Goal: Task Accomplishment & Management: Use online tool/utility

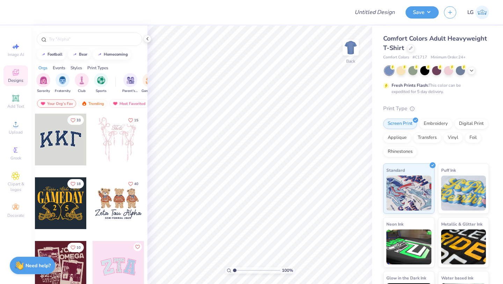
click at [477, 73] on div at bounding box center [437, 70] width 104 height 9
click at [411, 50] on div at bounding box center [411, 48] width 8 height 8
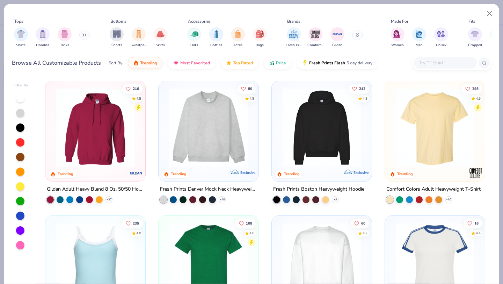
click at [86, 35] on icon at bounding box center [84, 34] width 4 height 3
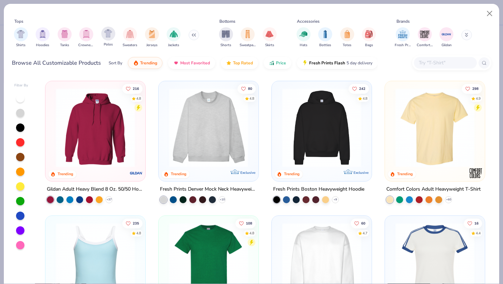
click at [115, 36] on div "Polos" at bounding box center [108, 37] width 14 height 21
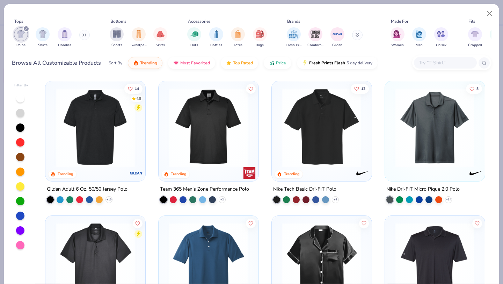
click at [398, 135] on img at bounding box center [435, 127] width 86 height 79
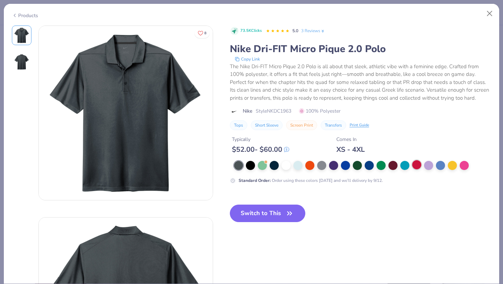
click at [418, 167] on div at bounding box center [416, 164] width 9 height 9
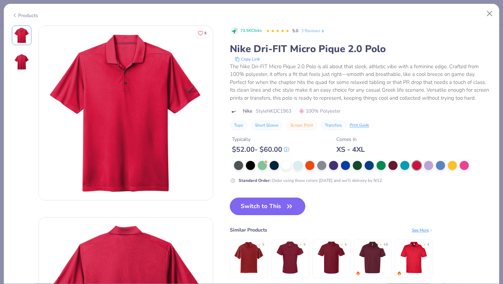
click at [256, 211] on button "Switch to This" at bounding box center [268, 205] width 76 height 17
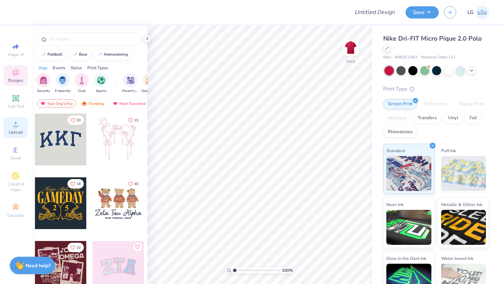
click at [9, 132] on span "Upload" at bounding box center [16, 132] width 14 height 6
click at [18, 96] on icon at bounding box center [15, 97] width 5 height 5
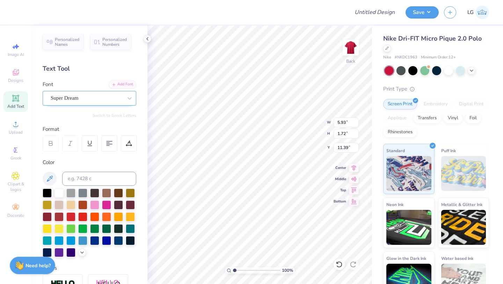
click at [117, 99] on div "Super Dream" at bounding box center [86, 98] width 73 height 11
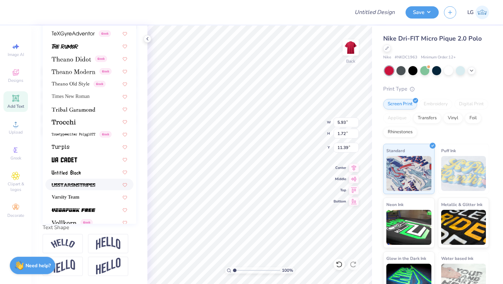
scroll to position [3569, 0]
click at [79, 197] on span "Varsity Team" at bounding box center [66, 197] width 28 height 7
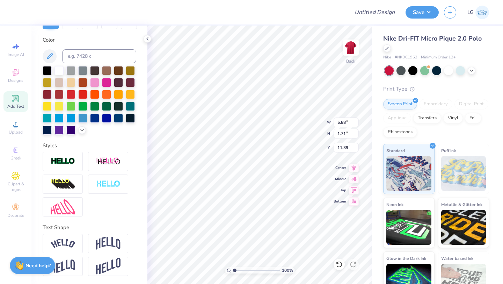
type input "5.88"
type input "1.71"
type textarea "T"
type textarea "WKU Meteorology"
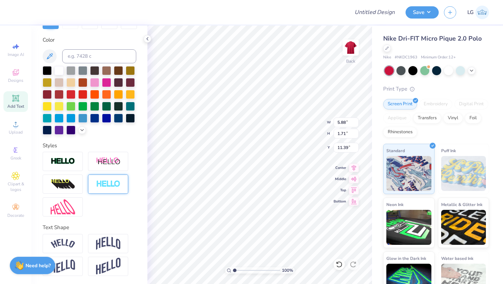
scroll to position [0, 1]
click at [353, 181] on icon at bounding box center [354, 178] width 10 height 8
type textarea "WKU Meteorology"
type input "4.95"
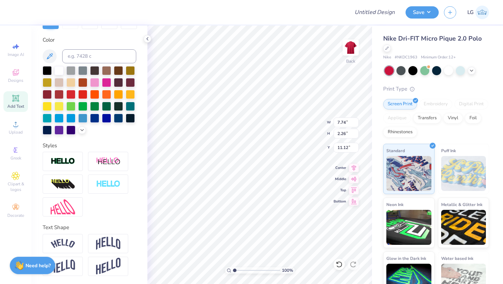
type input "1.45"
type input "3.00"
click at [20, 101] on icon at bounding box center [16, 98] width 8 height 8
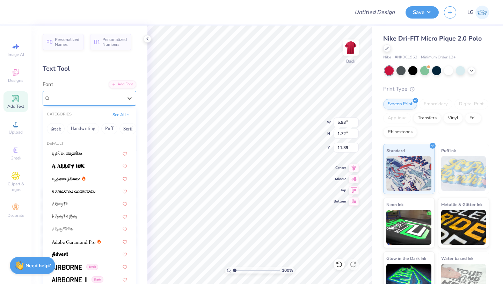
click at [118, 101] on div "Super Dream" at bounding box center [86, 98] width 73 height 11
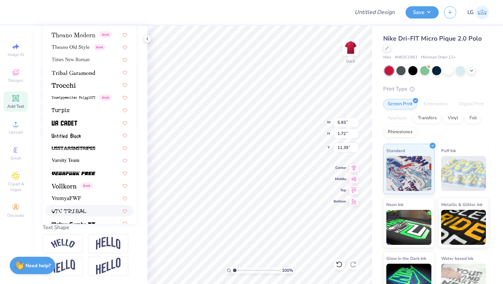
scroll to position [3602, 0]
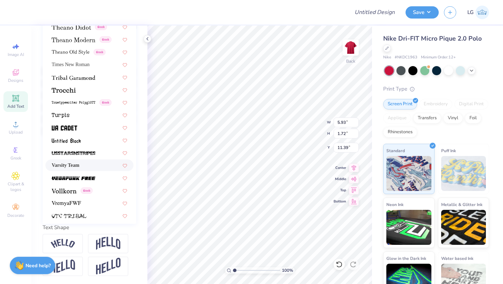
click at [77, 166] on span "Varsity Team" at bounding box center [66, 164] width 28 height 7
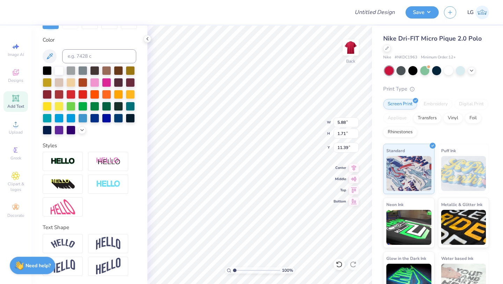
type input "5.88"
type input "1.71"
type textarea "T"
type textarea "WKU"
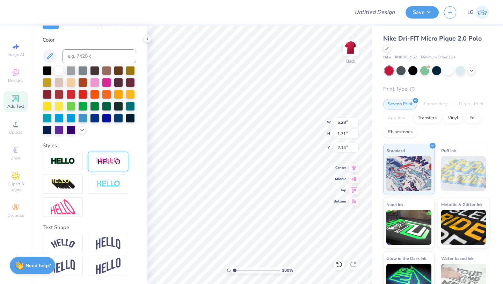
type input "2.14"
type input "2.91"
type input "0.95"
type input "2.53"
type input "3.63"
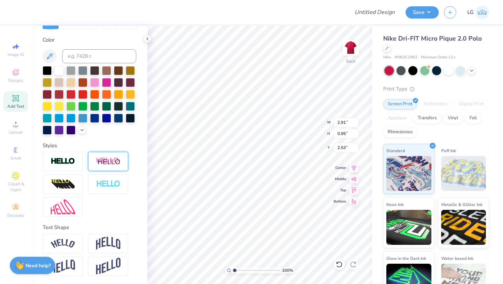
type input "1.18"
type input "2.41"
click at [16, 101] on icon at bounding box center [15, 98] width 7 height 7
type input "5.93"
type input "1.72"
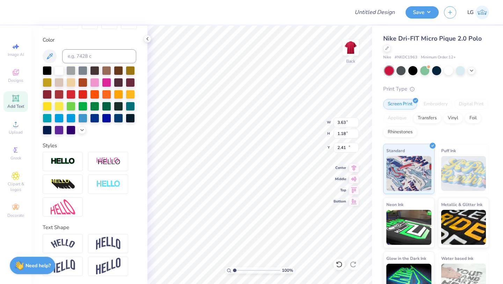
type input "11.39"
type textarea "T"
type textarea "m"
type textarea "METEOROLOGY"
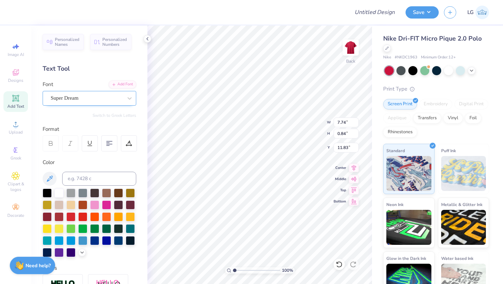
click at [103, 100] on div "Super Dream" at bounding box center [86, 98] width 73 height 11
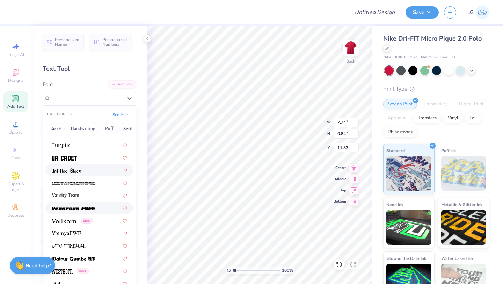
scroll to position [3708, 0]
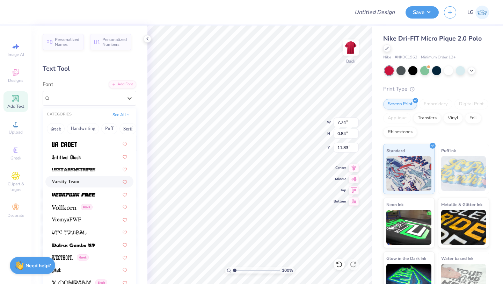
click at [74, 183] on span "Varsity Team" at bounding box center [66, 181] width 28 height 7
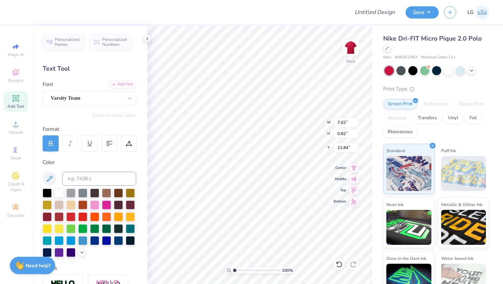
type input "7.62"
type input "0.82"
type input "11.84"
type input "3.29"
type input "0.36"
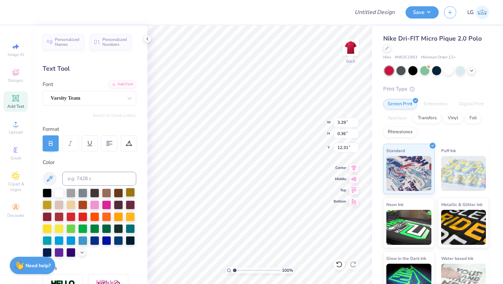
type input "3.94"
click at [300, 130] on div "100 % Back W 3.29 H 0.36 Y 3.94 Center Middle Top Bottom" at bounding box center [259, 155] width 225 height 258
type input "3.33"
type input "1.08"
type input "2.51"
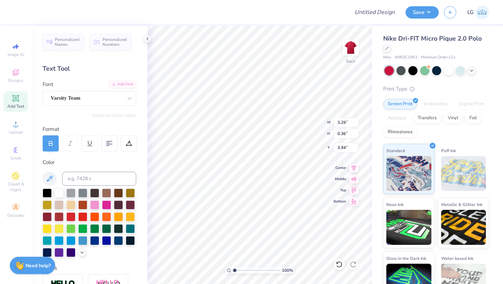
type input "3.91"
click at [296, 133] on div "100 % Back W 3.29 H 0.36 Y 3.91 Center Middle Top Bottom" at bounding box center [259, 155] width 225 height 258
type input "3.95"
type input "3.15"
type input "1.02"
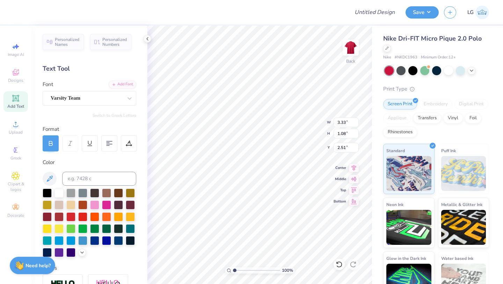
type input "2.57"
click at [298, 118] on div "100 % Back W 3.29 3.29 " H 0.36 0.36 " Y 3.95 3.95 " Center Middle Top Bottom" at bounding box center [259, 155] width 225 height 258
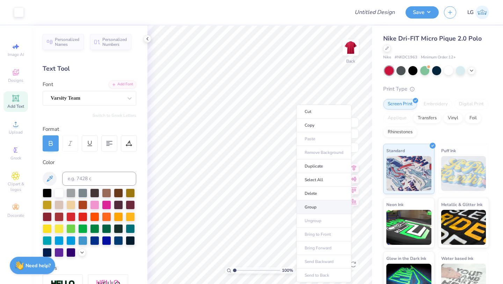
click at [313, 211] on li "Group" at bounding box center [324, 207] width 55 height 14
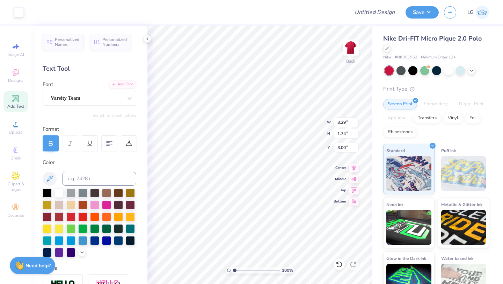
type input "3.00"
type input "3.84"
type input "2.03"
click at [389, 51] on div "Nike Dri-FIT Micro Pique 2.0 Polo" at bounding box center [436, 43] width 106 height 19
click at [389, 48] on icon at bounding box center [386, 47] width 3 height 3
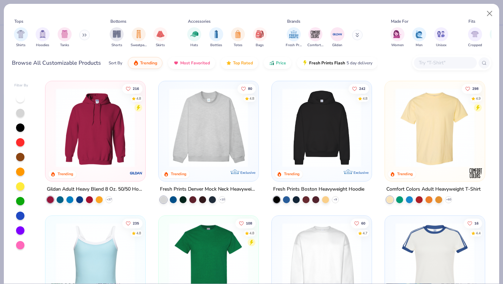
click at [441, 64] on input "text" at bounding box center [445, 63] width 54 height 8
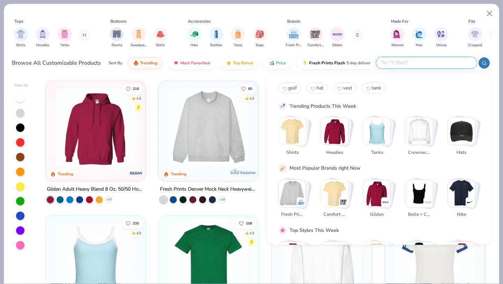
click at [82, 34] on button at bounding box center [84, 35] width 10 height 10
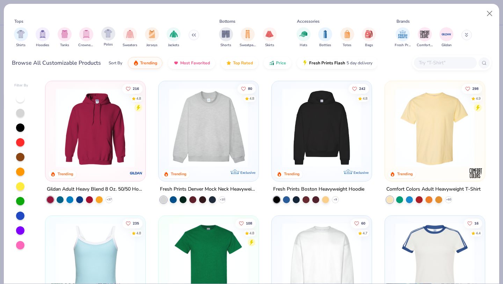
click at [109, 41] on div "Polos" at bounding box center [108, 37] width 14 height 21
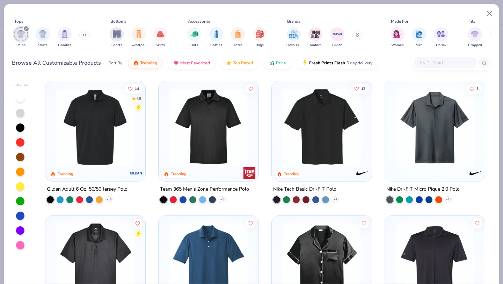
click at [353, 37] on button at bounding box center [357, 35] width 10 height 10
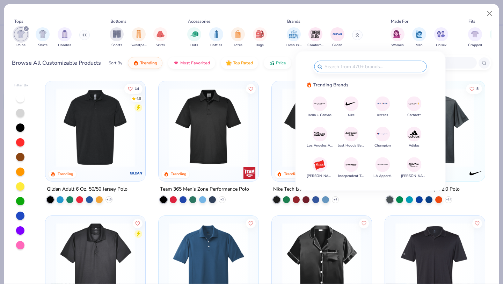
click at [409, 132] on img at bounding box center [414, 134] width 12 height 12
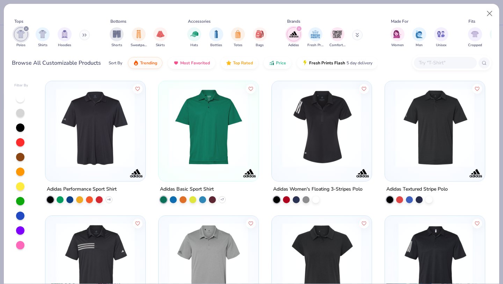
click at [106, 138] on img at bounding box center [95, 127] width 86 height 79
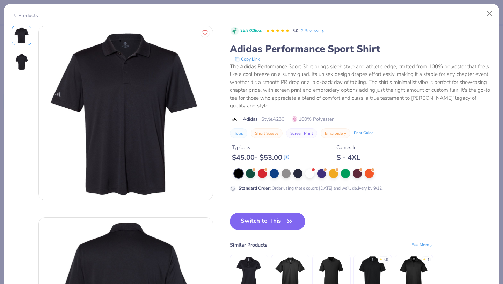
click at [13, 16] on icon at bounding box center [15, 15] width 6 height 8
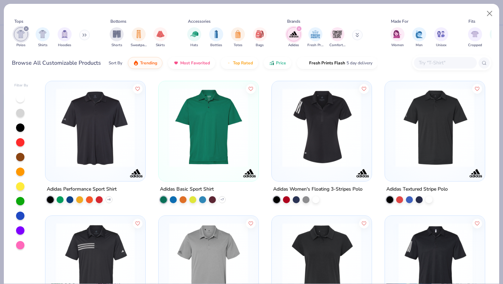
click at [207, 123] on img at bounding box center [209, 127] width 86 height 79
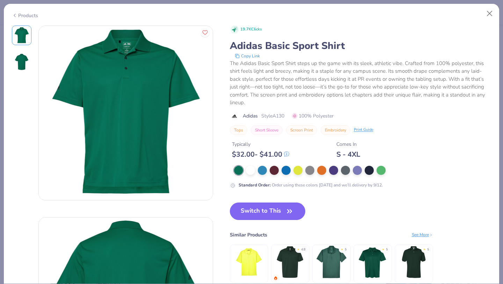
click at [16, 16] on icon at bounding box center [15, 15] width 6 height 8
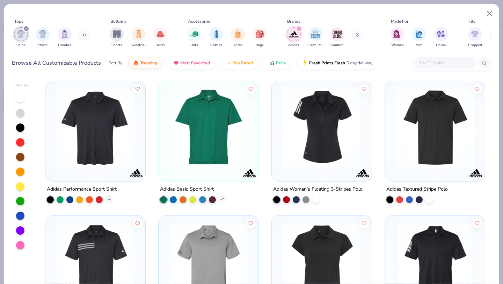
click at [426, 148] on img at bounding box center [435, 127] width 86 height 79
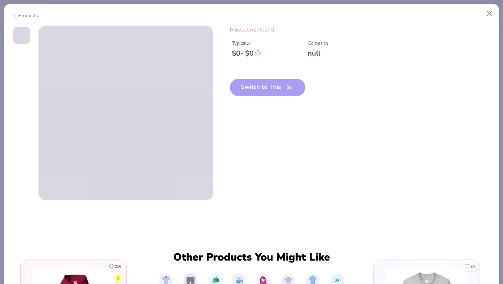
click at [14, 13] on icon at bounding box center [15, 15] width 6 height 8
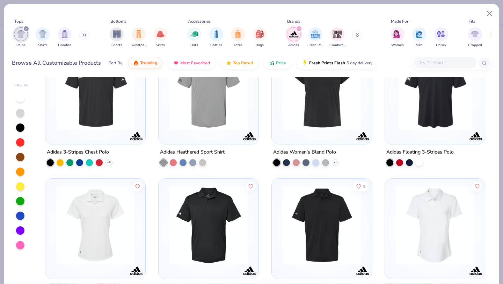
scroll to position [249, 0]
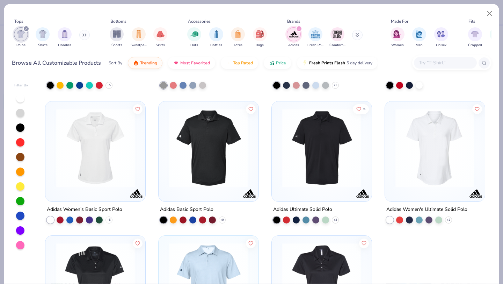
click at [328, 176] on img at bounding box center [322, 147] width 86 height 79
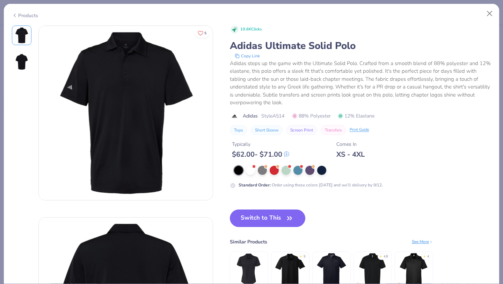
click at [17, 14] on div "Products" at bounding box center [25, 15] width 26 height 7
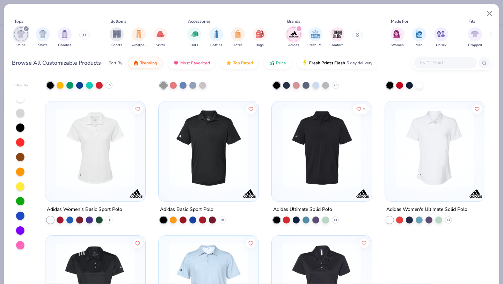
click at [301, 28] on div "filter for Adidas" at bounding box center [299, 29] width 6 height 6
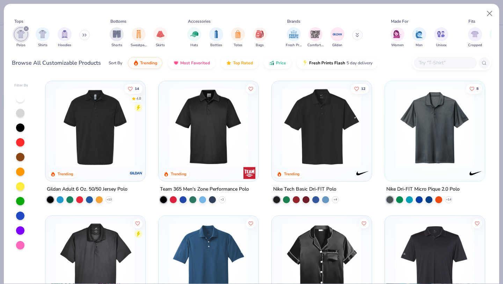
click at [360, 36] on button at bounding box center [357, 35] width 10 height 10
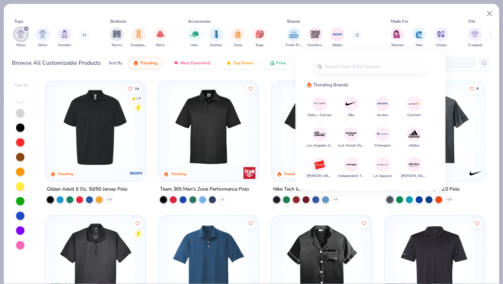
click at [350, 106] on img at bounding box center [351, 103] width 12 height 12
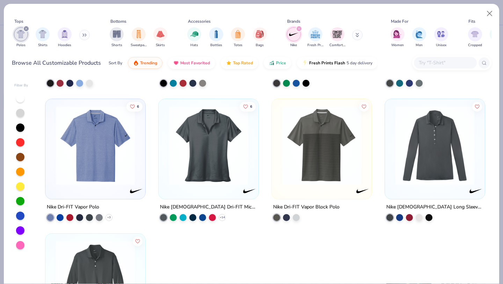
scroll to position [387, 0]
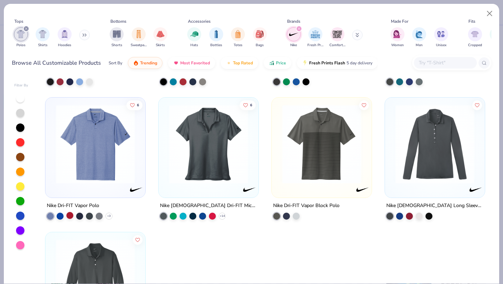
click at [70, 217] on div at bounding box center [69, 215] width 7 height 7
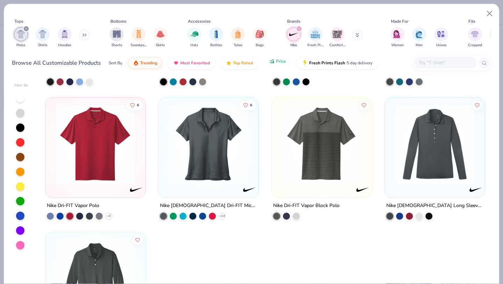
click at [281, 62] on span "Price" at bounding box center [281, 61] width 10 height 6
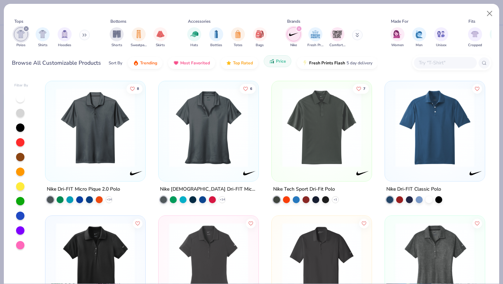
click at [270, 62] on icon "button" at bounding box center [272, 61] width 6 height 6
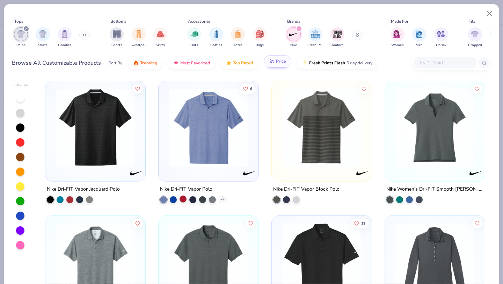
click at [183, 199] on div at bounding box center [183, 198] width 7 height 7
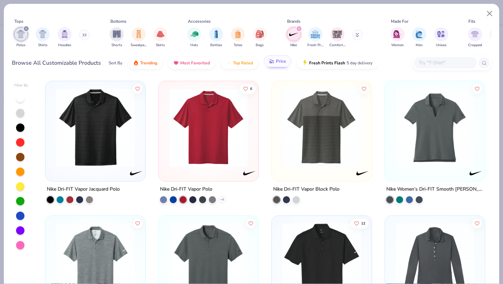
click at [206, 155] on img at bounding box center [209, 127] width 86 height 79
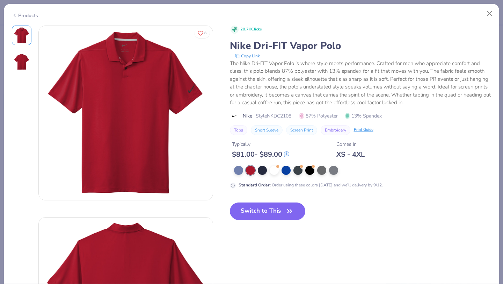
click at [16, 15] on icon at bounding box center [15, 15] width 6 height 8
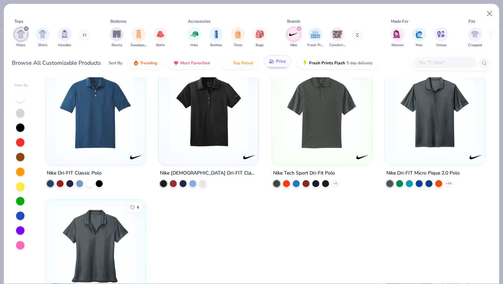
scroll to position [418, 0]
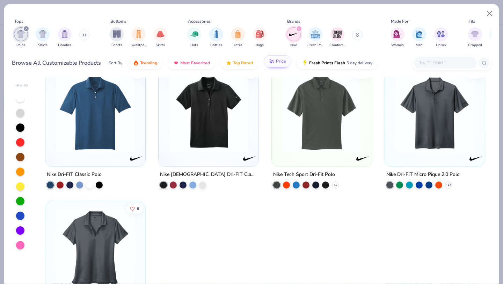
click at [398, 141] on img at bounding box center [435, 112] width 86 height 79
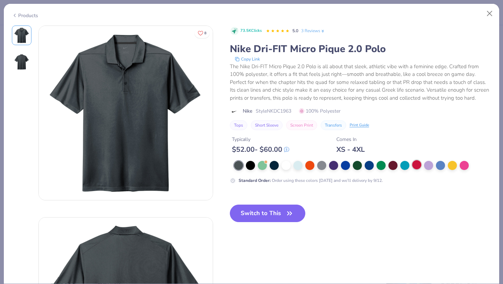
click at [415, 168] on div at bounding box center [416, 164] width 9 height 9
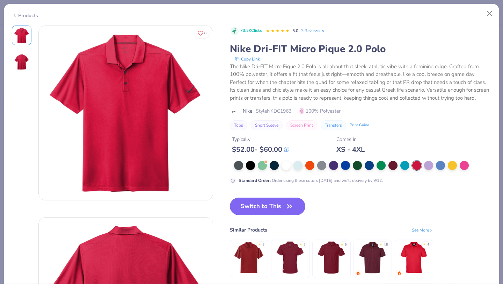
click at [280, 209] on button "Switch to This" at bounding box center [268, 205] width 76 height 17
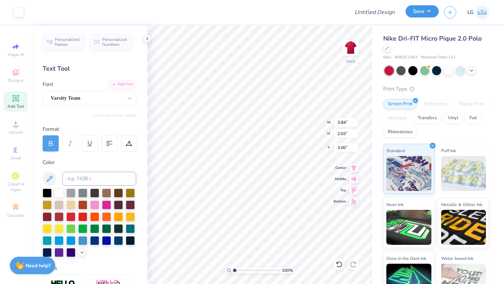
click at [424, 13] on button "Save" at bounding box center [422, 11] width 33 height 12
click at [387, 50] on div at bounding box center [387, 48] width 8 height 8
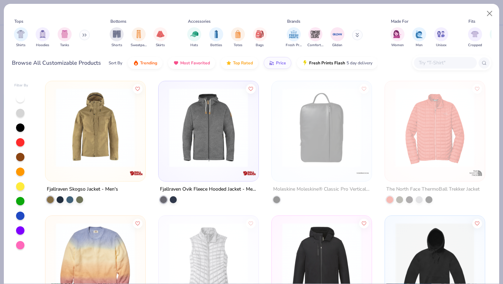
click at [84, 33] on icon at bounding box center [84, 34] width 4 height 3
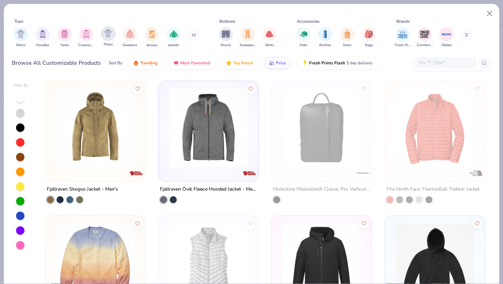
click at [108, 39] on div "filter for Polos" at bounding box center [108, 34] width 14 height 14
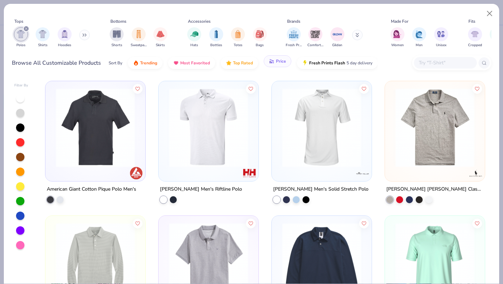
click at [278, 58] on button "Price" at bounding box center [278, 61] width 28 height 12
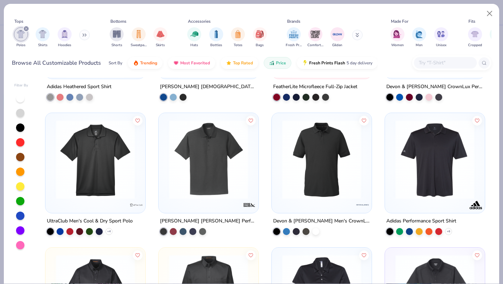
scroll to position [934, 0]
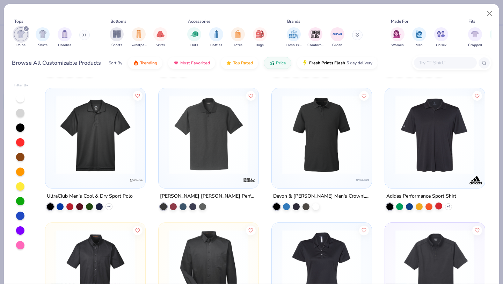
click at [440, 206] on div at bounding box center [438, 205] width 7 height 7
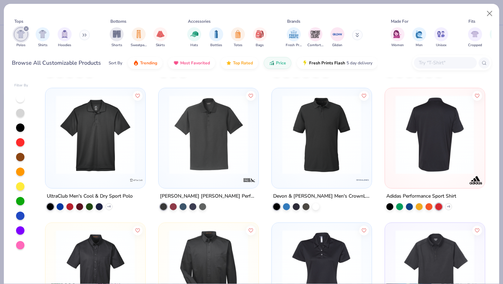
click at [433, 148] on img at bounding box center [435, 134] width 86 height 79
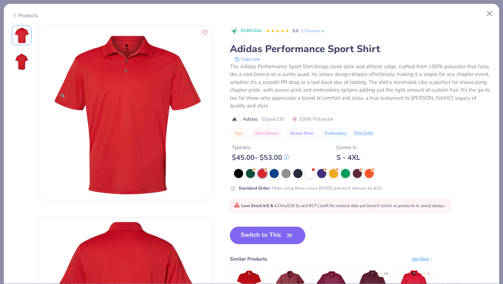
click at [14, 15] on icon at bounding box center [15, 15] width 6 height 8
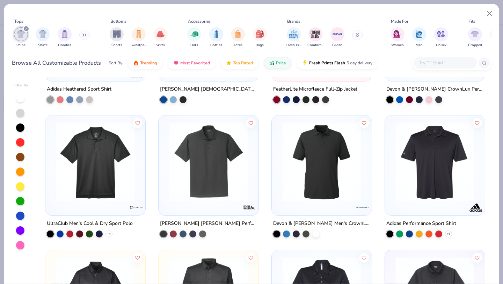
scroll to position [907, 0]
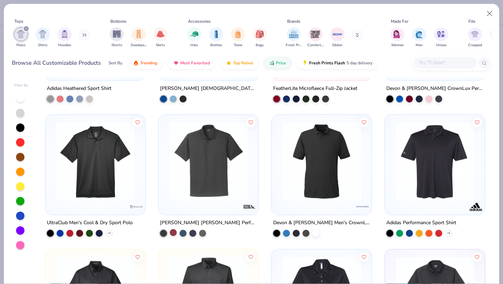
click at [172, 230] on div at bounding box center [173, 232] width 7 height 7
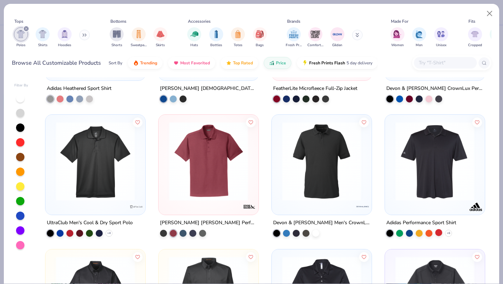
click at [435, 231] on div at bounding box center [438, 232] width 7 height 7
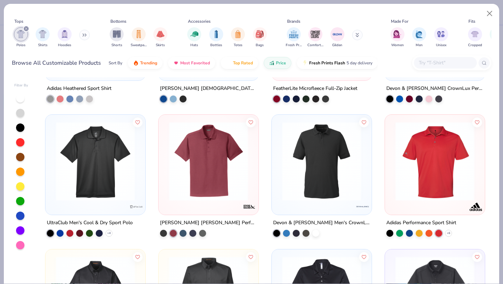
click at [435, 189] on img at bounding box center [435, 161] width 86 height 79
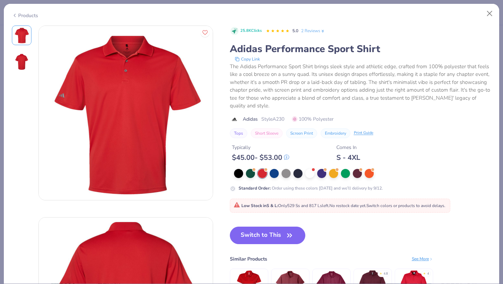
click at [16, 14] on icon at bounding box center [15, 15] width 6 height 8
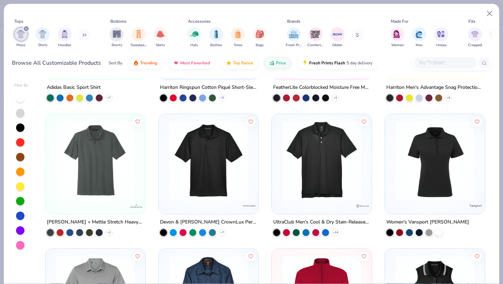
scroll to position [639, 0]
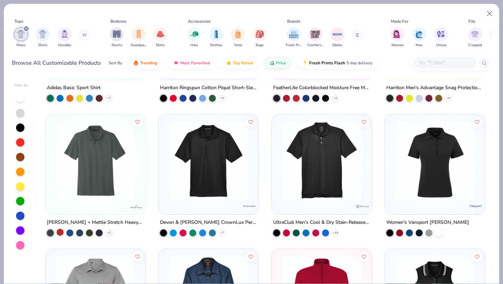
click at [62, 230] on div at bounding box center [60, 231] width 7 height 7
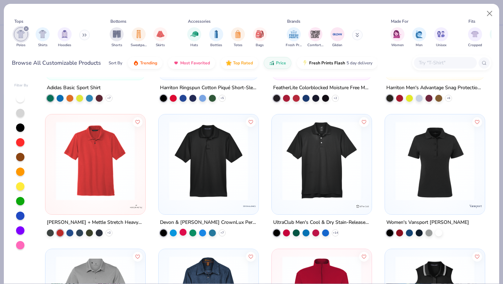
click at [182, 232] on div at bounding box center [183, 231] width 7 height 7
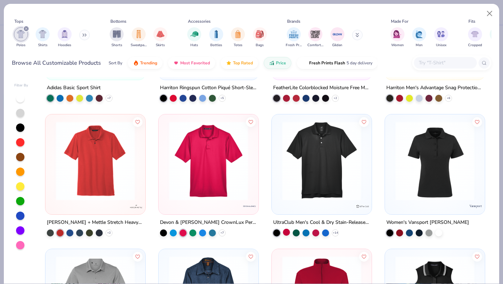
click at [286, 232] on div at bounding box center [286, 231] width 7 height 7
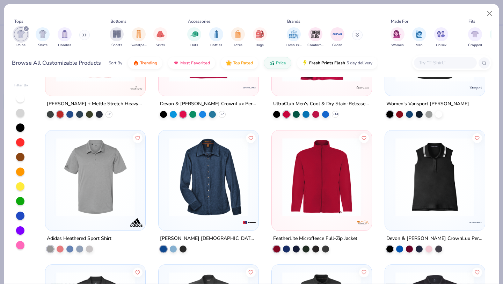
scroll to position [766, 0]
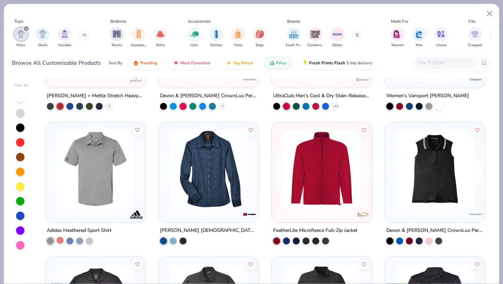
click at [58, 238] on div at bounding box center [60, 239] width 7 height 7
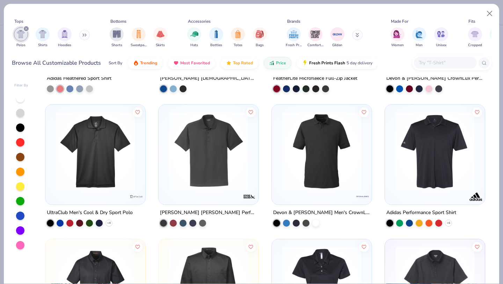
scroll to position [926, 0]
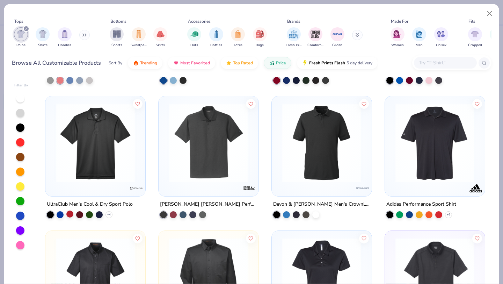
click at [68, 215] on div at bounding box center [69, 213] width 7 height 7
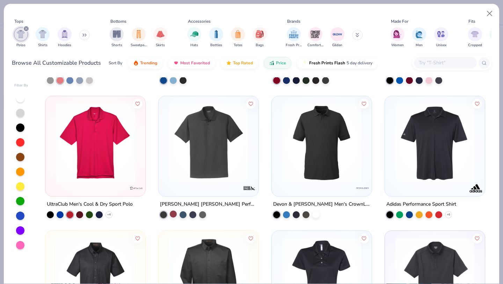
click at [173, 213] on div at bounding box center [173, 213] width 7 height 7
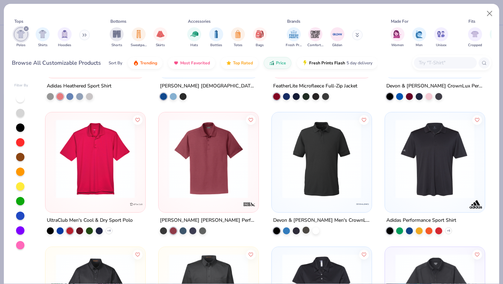
scroll to position [883, 0]
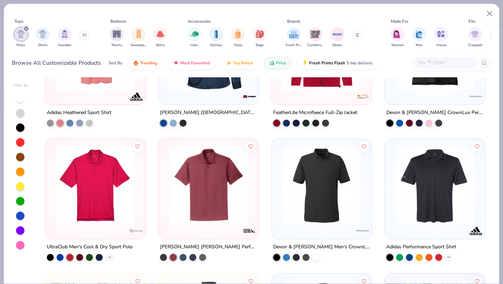
click at [79, 179] on img at bounding box center [95, 185] width 86 height 79
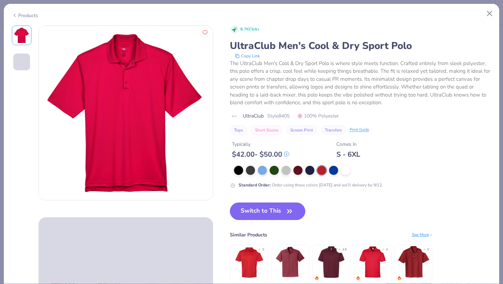
click at [259, 216] on div "8.7K Clicks UltraClub Men's Cool & Dry Sport Polo Copy Link The UltraClub Men's…" at bounding box center [361, 161] width 262 height 271
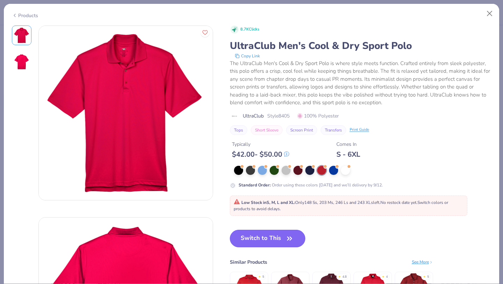
click at [258, 238] on button "Switch to This" at bounding box center [268, 238] width 76 height 17
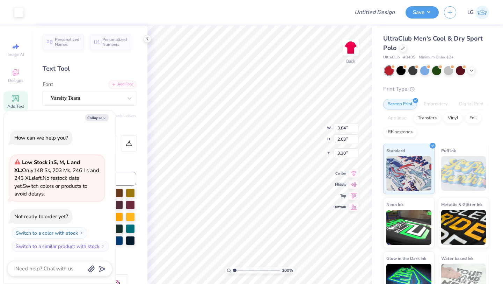
type textarea "x"
type input "3.00"
click at [405, 49] on div at bounding box center [403, 48] width 8 height 8
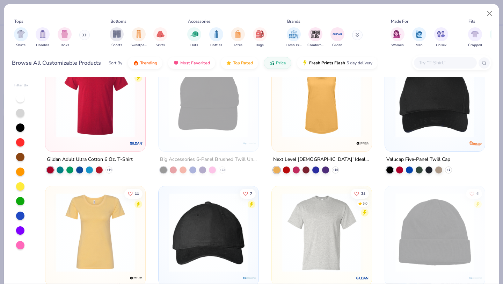
scroll to position [542, 0]
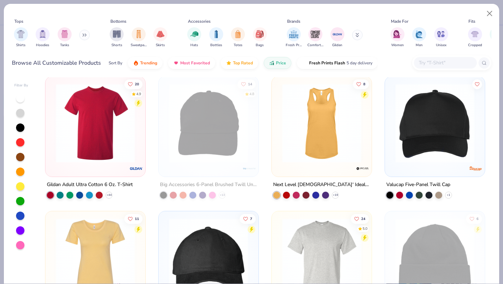
click at [84, 34] on icon at bounding box center [83, 35] width 1 height 2
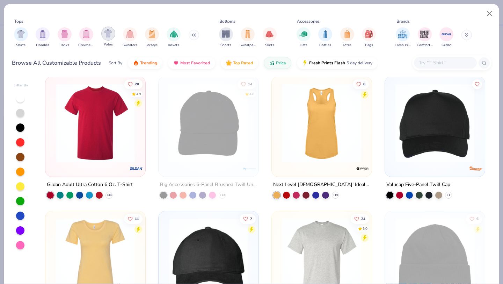
click at [106, 35] on img "filter for Polos" at bounding box center [108, 33] width 8 height 8
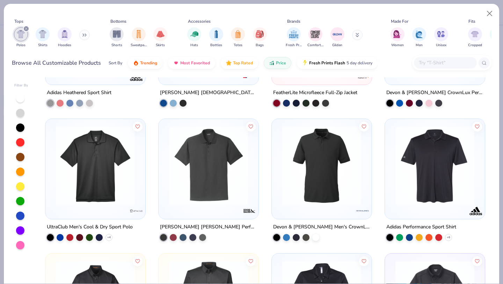
scroll to position [904, 0]
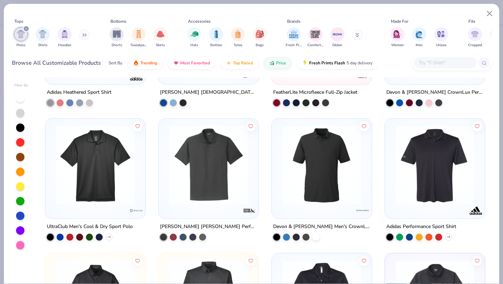
click at [441, 191] on img at bounding box center [435, 164] width 86 height 79
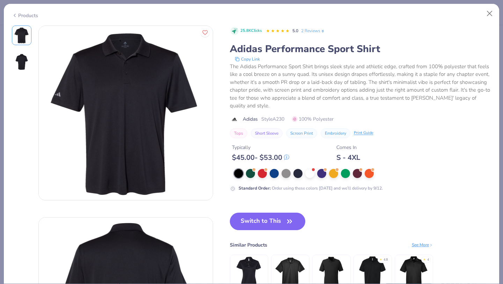
click at [21, 15] on div "Products" at bounding box center [25, 15] width 26 height 7
type textarea "x"
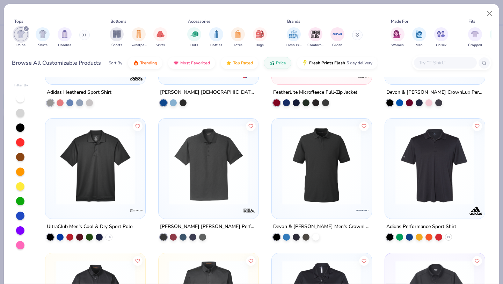
click at [454, 59] on input "text" at bounding box center [445, 63] width 54 height 8
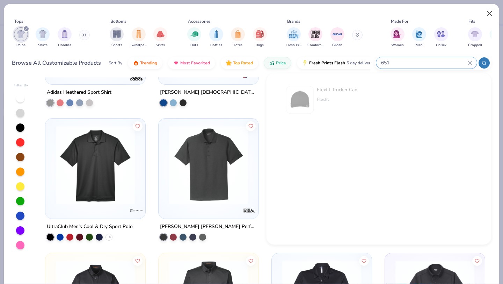
type input "651"
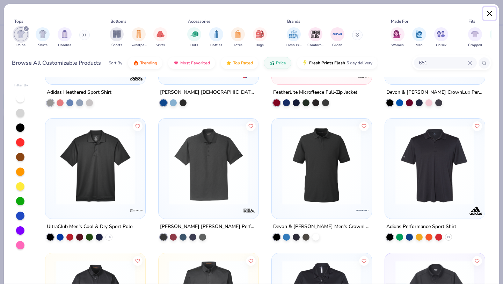
click at [494, 16] on button "Close" at bounding box center [489, 13] width 13 height 13
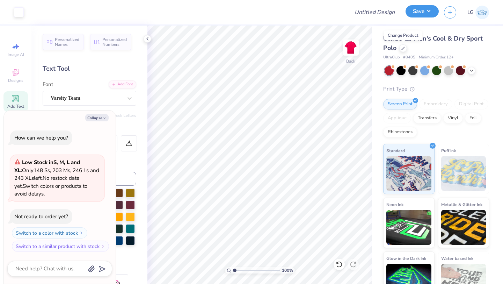
click at [416, 14] on button "Save" at bounding box center [422, 11] width 33 height 12
type textarea "x"
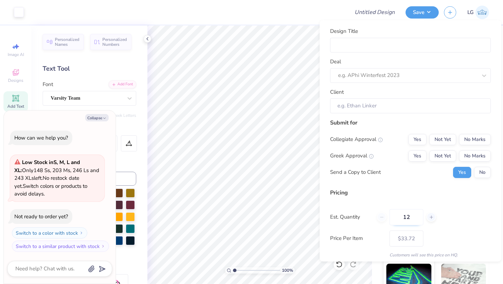
click at [411, 217] on input "12" at bounding box center [407, 217] width 34 height 16
type input "1"
type input "30"
type input "$23.94"
type input "30"
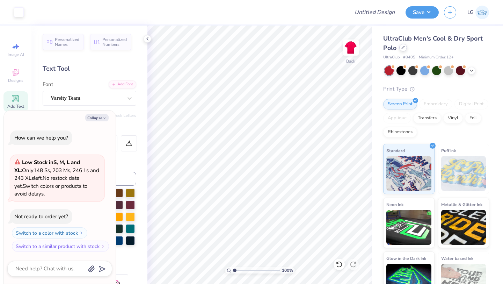
click at [404, 48] on icon at bounding box center [402, 47] width 3 height 3
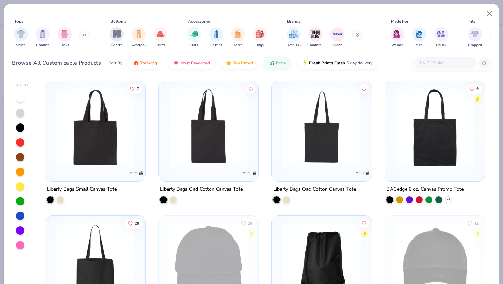
click at [91, 32] on div "Shirts Hoodies Tanks" at bounding box center [52, 37] width 80 height 26
click at [88, 33] on button at bounding box center [84, 35] width 10 height 10
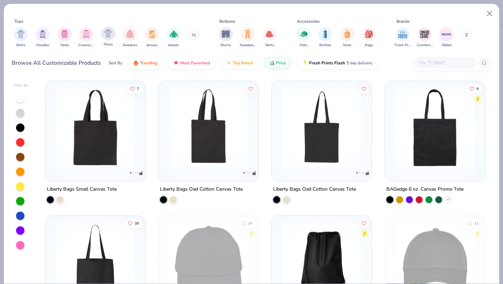
click at [111, 41] on div "Polos" at bounding box center [108, 37] width 14 height 21
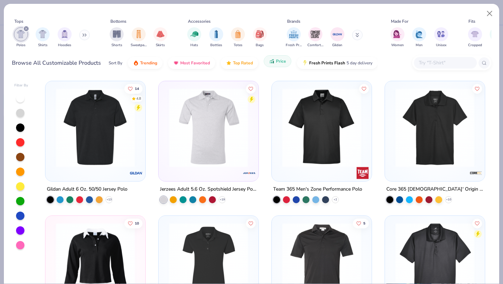
click at [268, 66] on button "Price" at bounding box center [278, 61] width 28 height 12
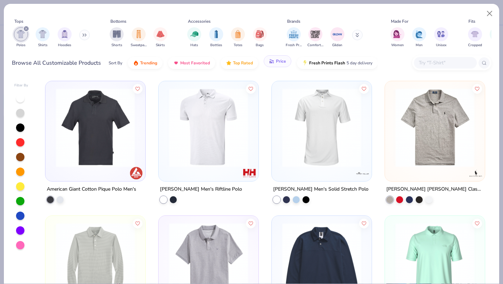
click at [272, 64] on button "Price" at bounding box center [278, 61] width 28 height 12
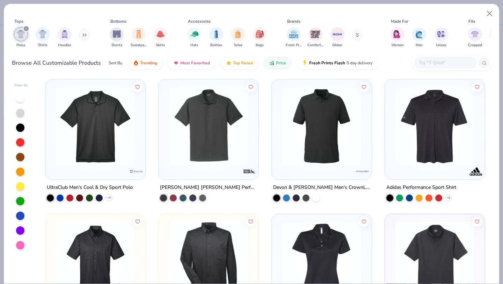
scroll to position [923, 0]
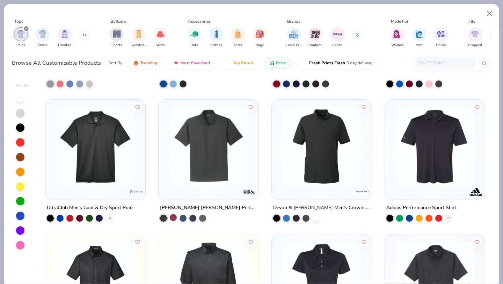
click at [173, 218] on div at bounding box center [173, 217] width 7 height 7
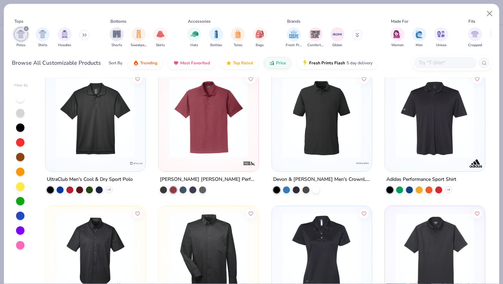
scroll to position [951, 0]
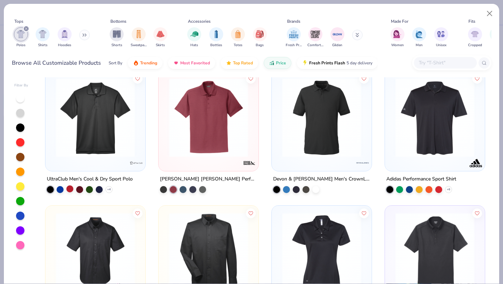
click at [71, 188] on div at bounding box center [69, 188] width 7 height 7
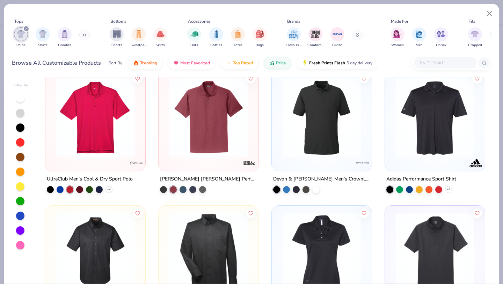
click at [88, 150] on img at bounding box center [95, 117] width 86 height 79
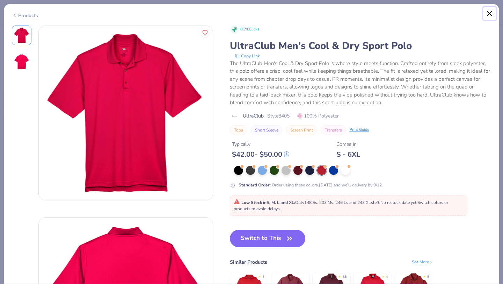
click at [487, 14] on button "Close" at bounding box center [489, 13] width 13 height 13
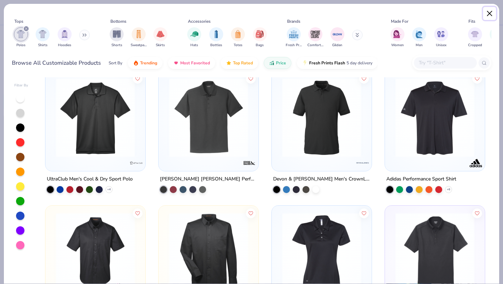
click at [487, 11] on button "Close" at bounding box center [489, 13] width 13 height 13
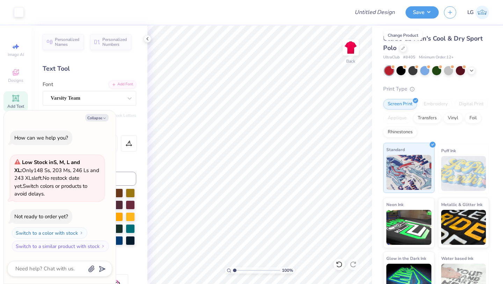
scroll to position [18, 0]
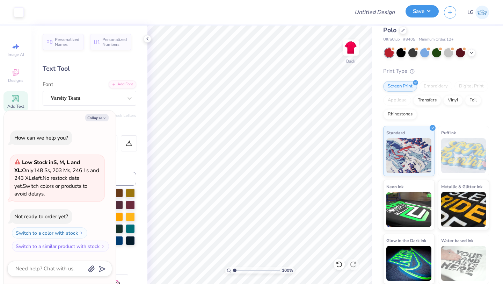
click at [421, 12] on button "Save" at bounding box center [422, 11] width 33 height 12
type textarea "x"
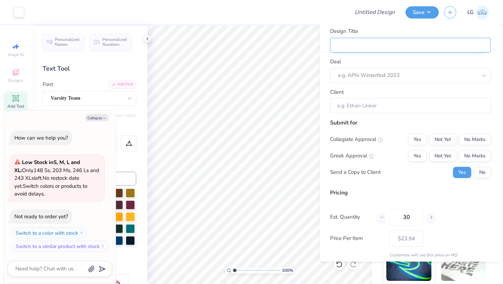
click at [423, 46] on input "Design Title" at bounding box center [410, 44] width 161 height 15
type input "s"
type textarea "x"
type input "s"
type input "sa"
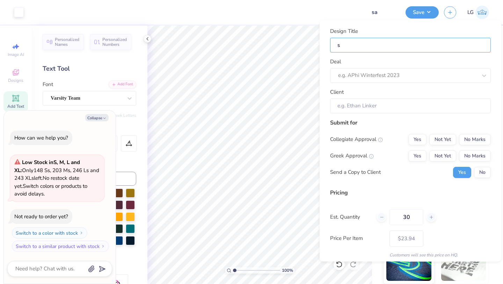
type textarea "x"
type input "sa"
type input "sar"
type textarea "x"
type input "sar"
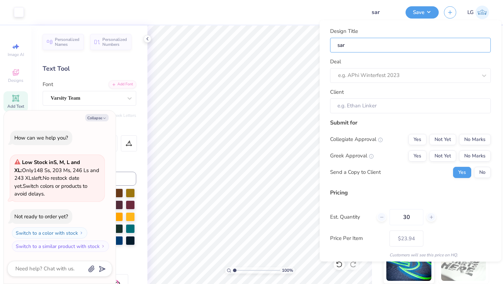
type input "sa"
type textarea "x"
type input "sa"
type input "s"
type textarea "x"
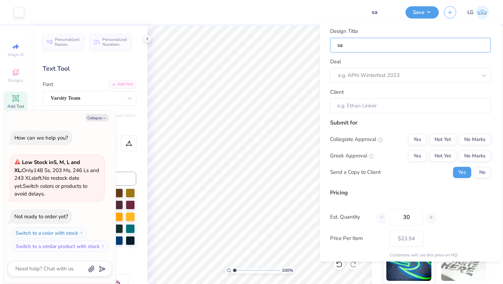
type input "s"
type textarea "x"
type input "P"
type textarea "x"
type input "P"
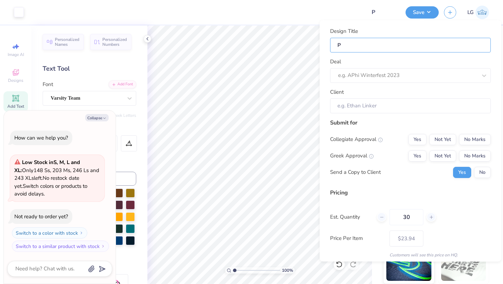
type input "Po"
type textarea "x"
type input "Po"
type input "Pol"
type textarea "x"
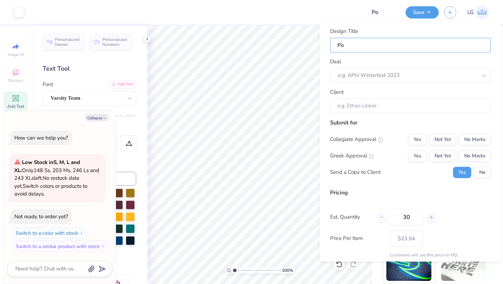
type input "Pol"
type input "Polo"
type textarea "x"
type input "Polo"
type input "Polos"
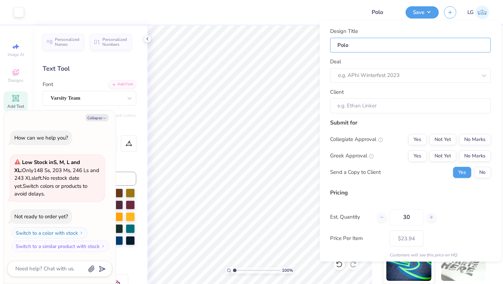
type textarea "x"
type input "Polos"
click at [372, 79] on div at bounding box center [400, 75] width 125 height 9
type input "[PERSON_NAME]"
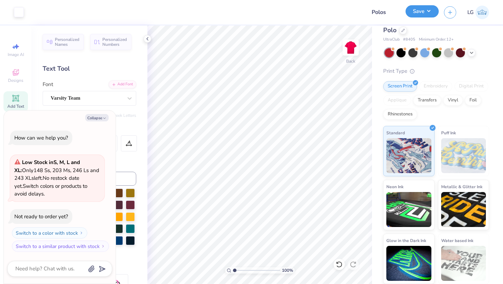
click at [427, 10] on button "Save" at bounding box center [422, 11] width 33 height 12
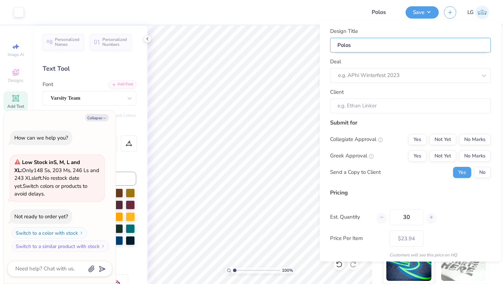
click at [459, 47] on input "Polos" at bounding box center [410, 44] width 161 height 15
click at [363, 77] on div at bounding box center [407, 75] width 139 height 9
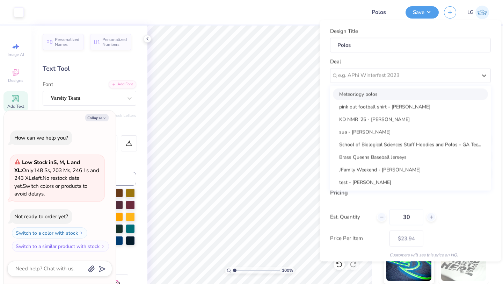
click at [362, 89] on div "Meteorlogy polos" at bounding box center [410, 94] width 155 height 12
type textarea "x"
type input "[PERSON_NAME]"
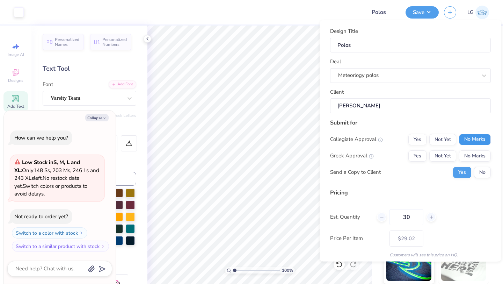
click at [469, 141] on button "No Marks" at bounding box center [475, 138] width 32 height 11
click at [475, 157] on button "No Marks" at bounding box center [475, 155] width 32 height 11
click at [476, 164] on div "Collegiate Approval Yes Not Yet No Marks Greek Approval Yes Not Yet No Marks Se…" at bounding box center [410, 155] width 161 height 44
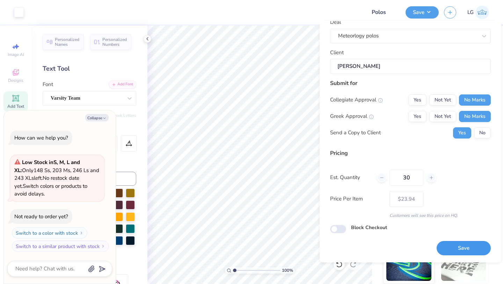
click at [468, 254] on button "Save" at bounding box center [464, 248] width 54 height 14
type input "$23.94"
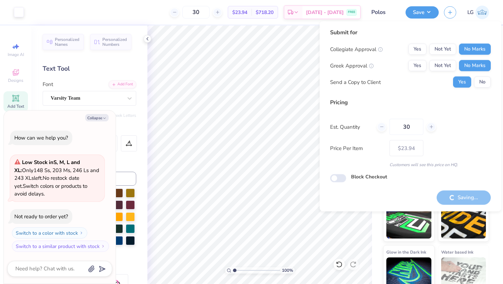
type textarea "x"
type input "– –"
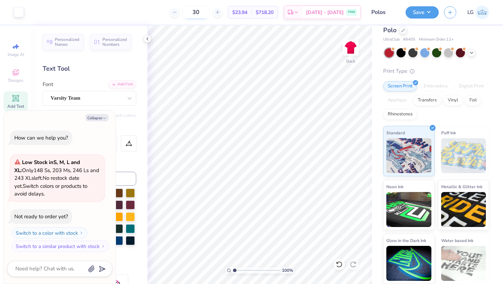
click at [210, 13] on input "30" at bounding box center [195, 12] width 27 height 13
click at [431, 87] on div "Embroidery" at bounding box center [435, 86] width 33 height 10
drag, startPoint x: 454, startPoint y: 42, endPoint x: 428, endPoint y: 74, distance: 41.2
click at [428, 73] on div "UltraClub Men's Cool & Dry Sport Polo UltraClub # 8405 Minimum Order: 12 + Prin…" at bounding box center [436, 150] width 106 height 268
click at [405, 34] on div "UltraClub Men's Cool & Dry Sport Polo" at bounding box center [436, 25] width 106 height 19
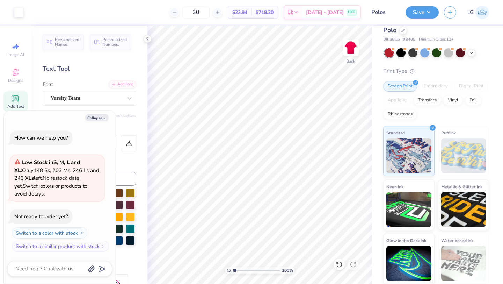
click at [405, 34] on div "UltraClub Men's Cool & Dry Sport Polo" at bounding box center [436, 25] width 106 height 19
click at [405, 32] on div at bounding box center [403, 30] width 8 height 8
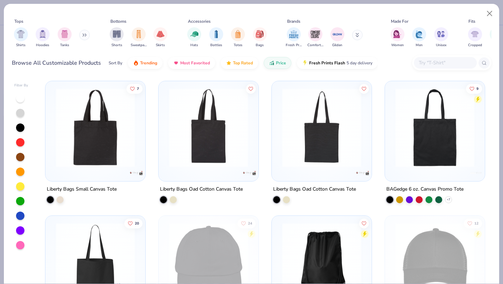
click at [93, 107] on img at bounding box center [95, 127] width 86 height 79
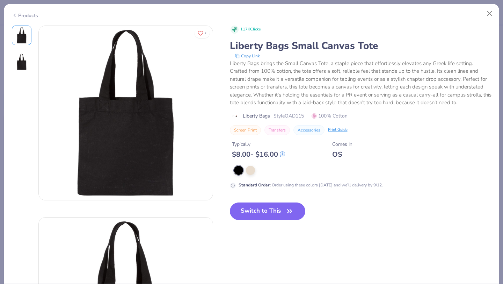
click at [268, 200] on div "117K Clicks Liberty Bags Small Canvas Tote Copy Link Liberty Bags brings the Sm…" at bounding box center [361, 128] width 262 height 205
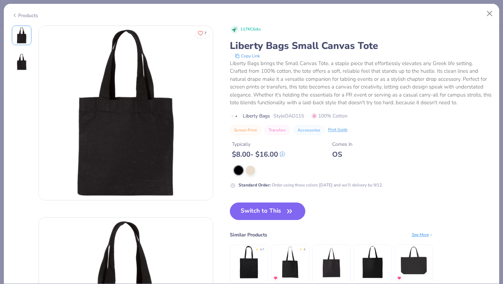
drag, startPoint x: 268, startPoint y: 210, endPoint x: 435, endPoint y: 129, distance: 185.7
click at [268, 210] on button "Switch to This" at bounding box center [268, 210] width 76 height 17
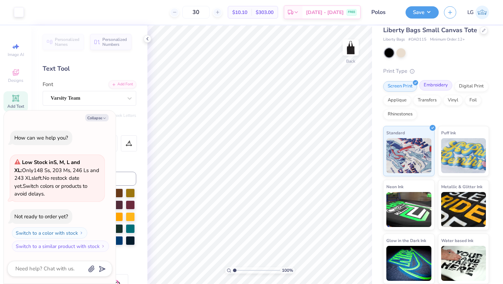
click at [431, 86] on div "Embroidery" at bounding box center [435, 85] width 33 height 10
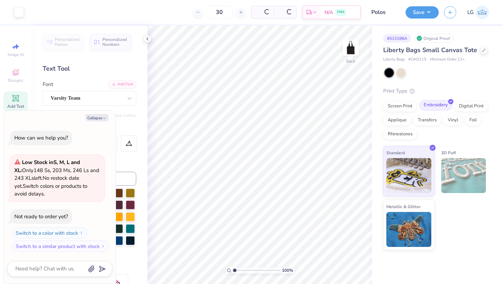
scroll to position [0, 0]
click at [483, 51] on icon at bounding box center [483, 49] width 3 height 3
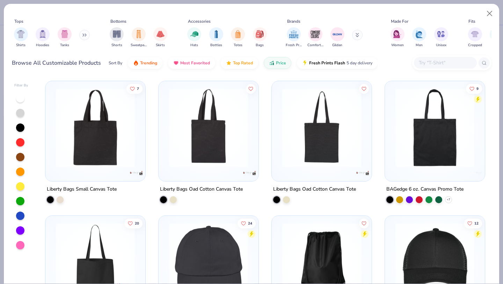
click at [81, 34] on button at bounding box center [84, 35] width 10 height 10
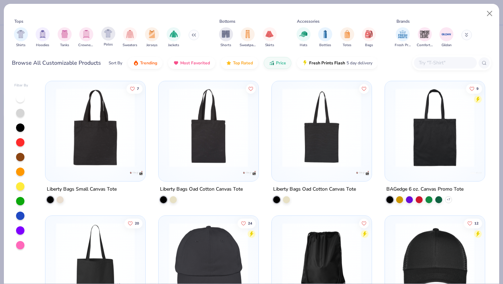
click at [105, 41] on div "Polos" at bounding box center [108, 37] width 14 height 21
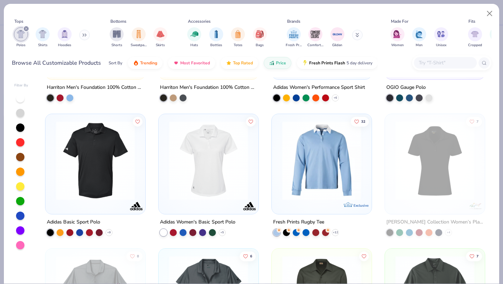
scroll to position [766, 0]
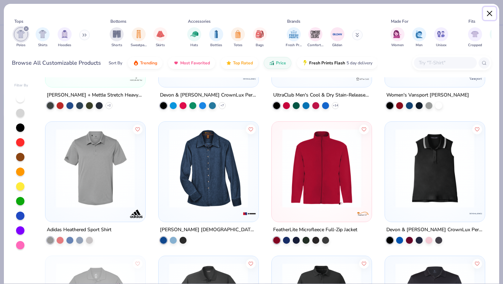
click at [491, 10] on button "Close" at bounding box center [489, 13] width 13 height 13
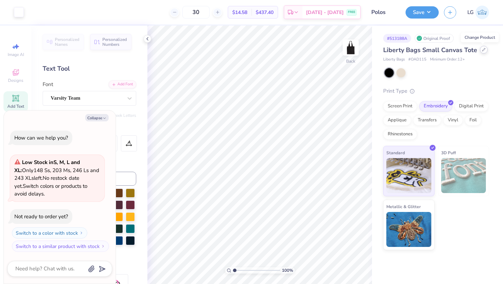
click at [482, 49] on icon at bounding box center [483, 49] width 3 height 3
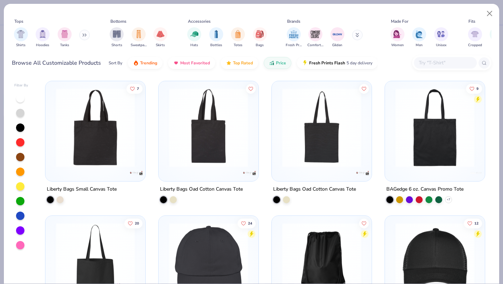
click at [84, 36] on icon at bounding box center [83, 35] width 1 height 2
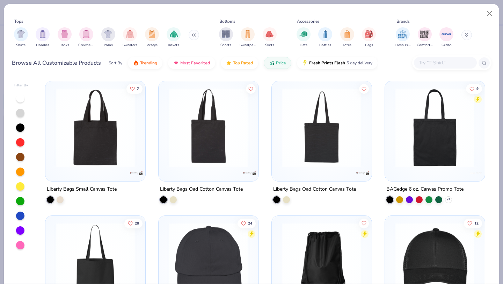
click at [100, 37] on div "Shirts Hoodies Tanks Crewnecks Polos Sweaters Jerseys Jackets" at bounding box center [106, 37] width 189 height 26
click at [108, 36] on img "filter for Polos" at bounding box center [108, 33] width 8 height 8
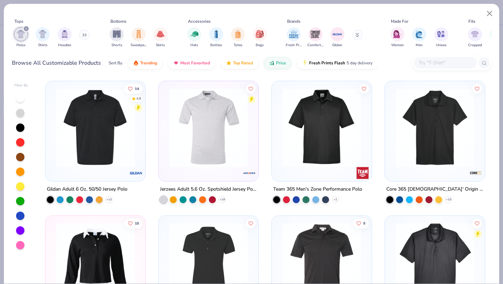
click at [262, 65] on div "Sort By Trending Most Favorited Top Rated Price Fresh Prints Flash 5 day delive…" at bounding box center [243, 63] width 269 height 20
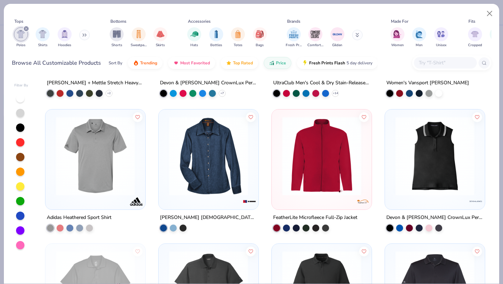
scroll to position [764, 0]
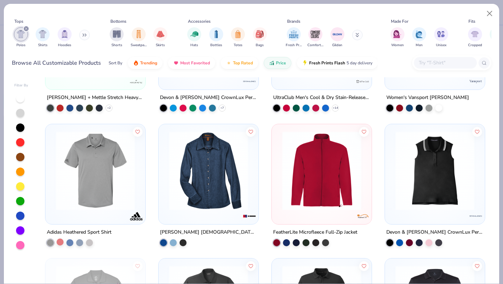
click at [59, 241] on div at bounding box center [60, 241] width 7 height 7
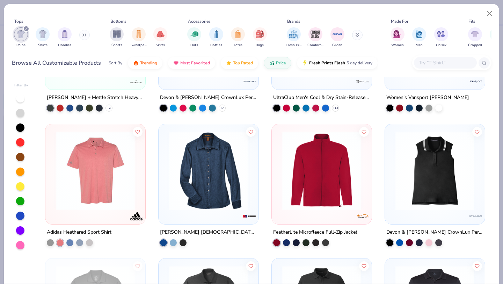
click at [94, 210] on div at bounding box center [95, 171] width 93 height 89
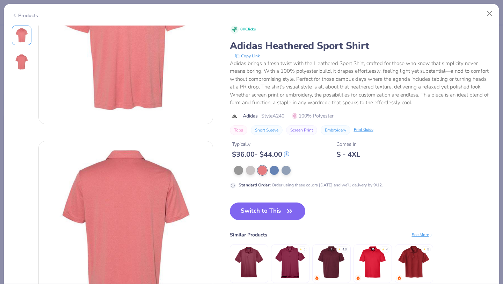
scroll to position [77, 0]
click at [15, 14] on icon at bounding box center [15, 15] width 6 height 8
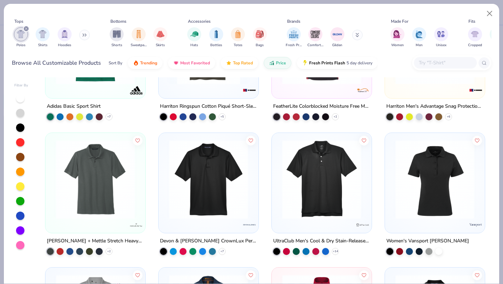
scroll to position [617, 0]
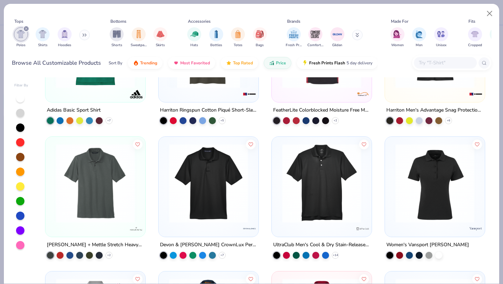
click at [297, 179] on img at bounding box center [322, 183] width 86 height 79
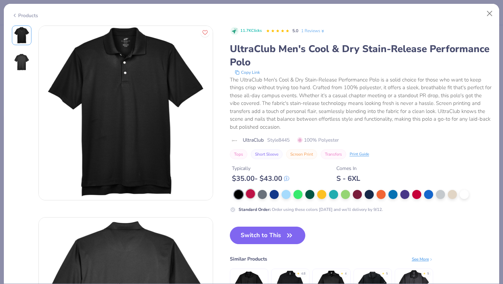
click at [250, 194] on div at bounding box center [250, 193] width 9 height 9
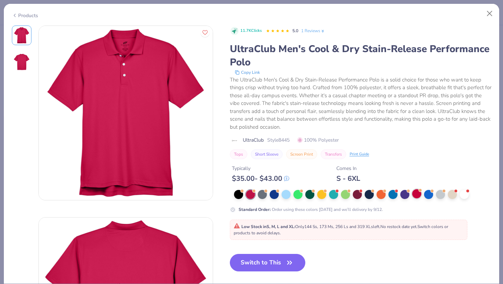
click at [418, 196] on div at bounding box center [416, 193] width 9 height 9
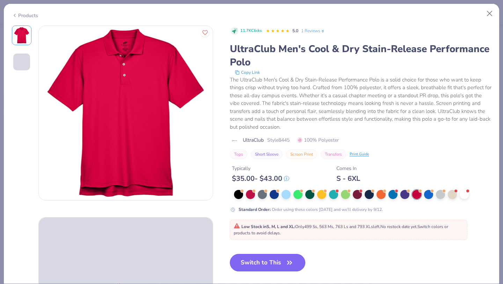
click at [256, 264] on button "Switch to This" at bounding box center [268, 262] width 76 height 17
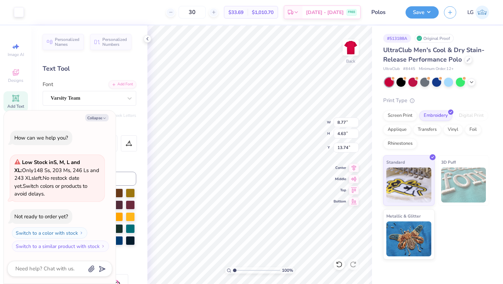
type textarea "x"
type input "3.94"
type input "2.08"
type input "16.29"
type textarea "x"
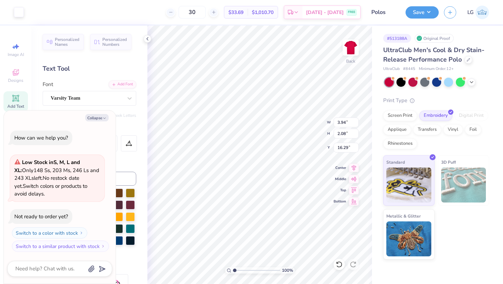
type input "3.00"
click at [204, 12] on input "30" at bounding box center [192, 12] width 27 height 13
click at [200, 13] on input "30" at bounding box center [192, 12] width 27 height 13
type input "20"
click at [429, 11] on button "Save" at bounding box center [422, 11] width 33 height 12
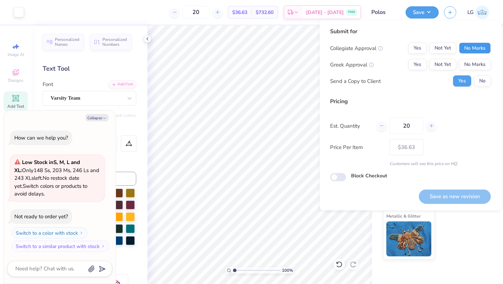
click at [464, 48] on button "No Marks" at bounding box center [475, 48] width 32 height 11
click at [467, 60] on button "No Marks" at bounding box center [475, 64] width 32 height 11
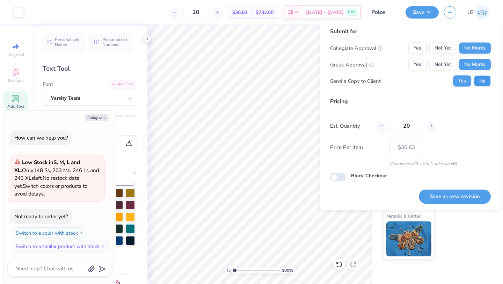
click at [478, 81] on button "No" at bounding box center [482, 80] width 17 height 11
type textarea "x"
click at [455, 196] on button "Save as new revision" at bounding box center [455, 196] width 72 height 14
type input "$36.63"
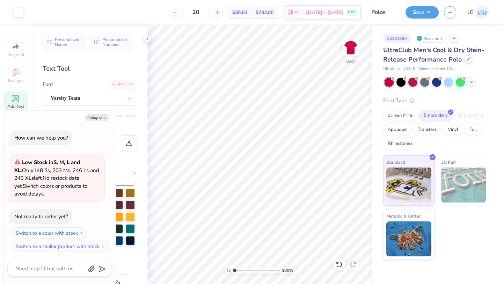
click at [469, 58] on div at bounding box center [469, 59] width 8 height 8
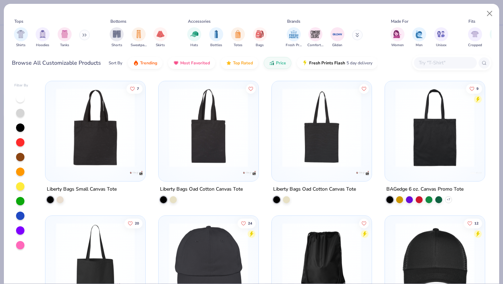
click at [84, 32] on button at bounding box center [84, 35] width 10 height 10
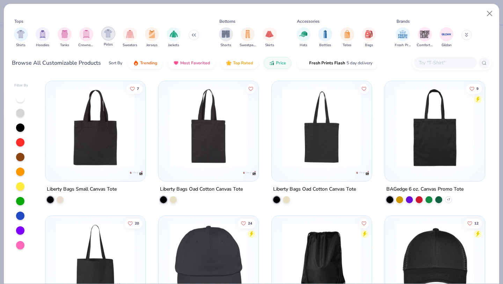
click at [110, 36] on img "filter for Polos" at bounding box center [108, 33] width 8 height 8
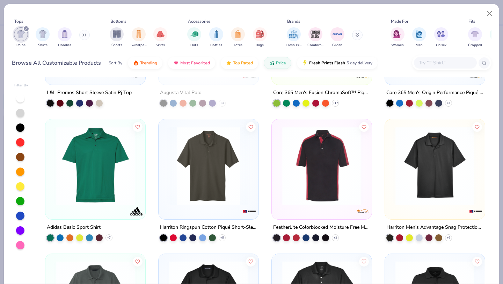
scroll to position [512, 0]
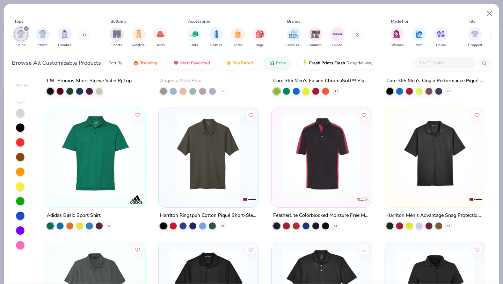
click at [109, 225] on polyline at bounding box center [109, 225] width 3 height 1
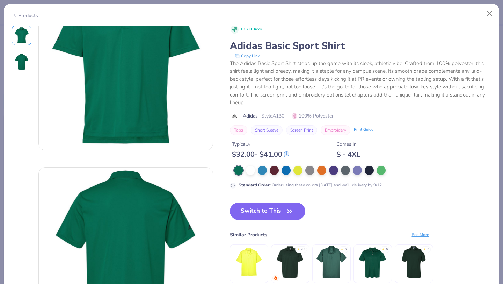
scroll to position [54, 0]
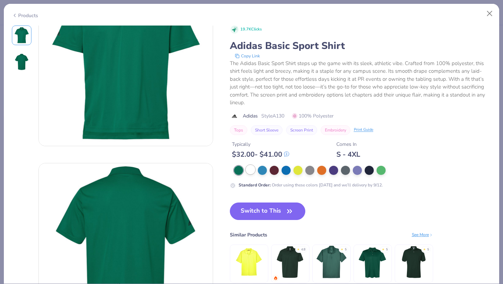
click at [250, 173] on div at bounding box center [250, 169] width 9 height 9
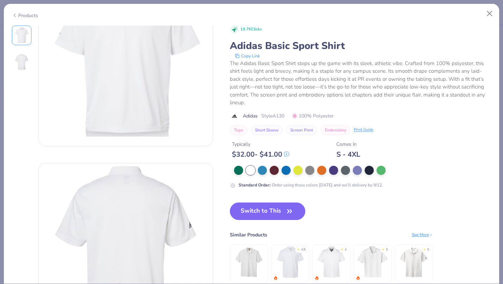
click at [16, 13] on icon at bounding box center [15, 15] width 6 height 8
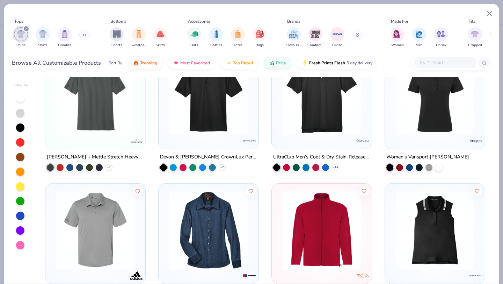
scroll to position [701, 0]
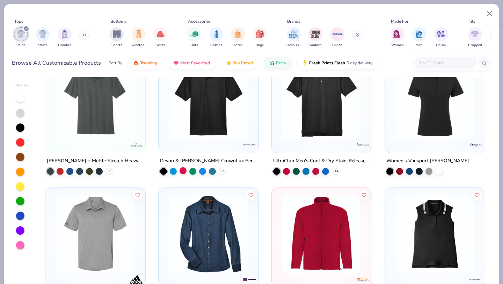
click at [183, 169] on div at bounding box center [183, 170] width 7 height 7
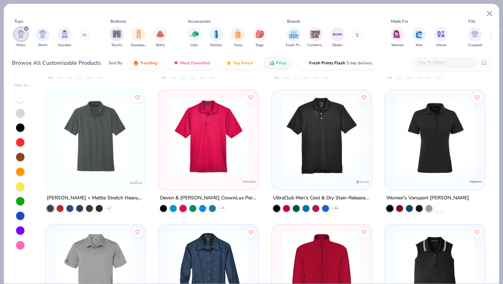
scroll to position [664, 0]
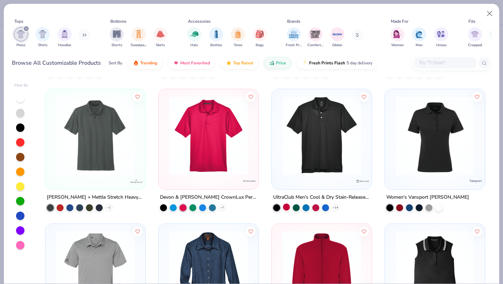
click at [286, 205] on div at bounding box center [286, 206] width 7 height 7
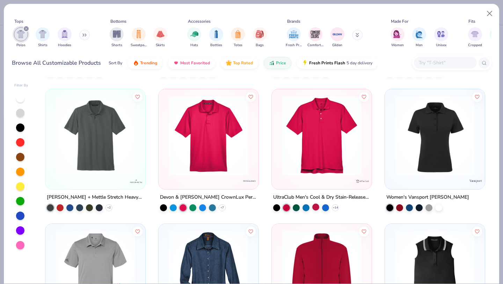
click at [315, 206] on div at bounding box center [315, 206] width 7 height 7
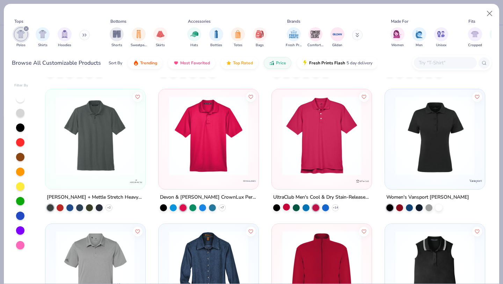
click at [284, 207] on div at bounding box center [286, 206] width 7 height 7
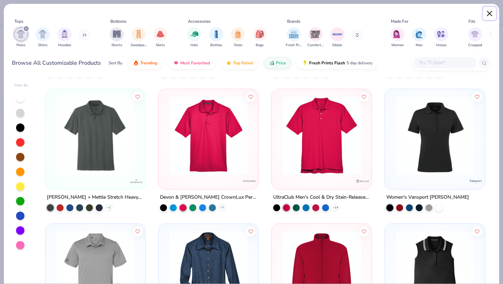
click at [490, 12] on button "Close" at bounding box center [489, 13] width 13 height 13
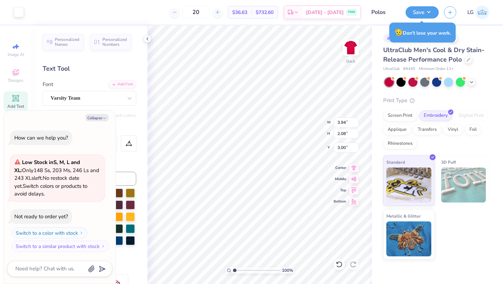
type textarea "x"
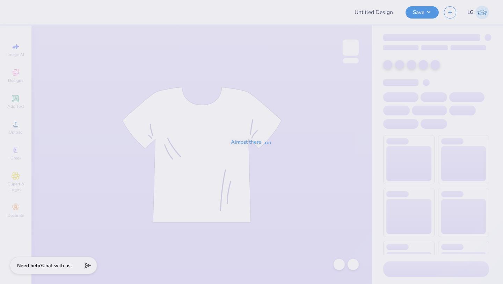
type input "pink out football shirt"
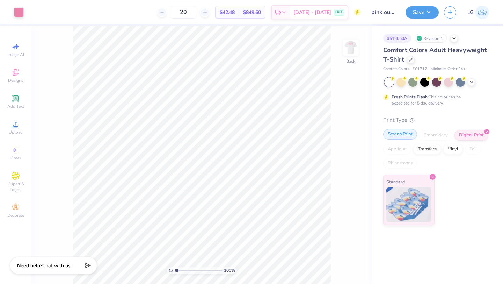
click at [400, 131] on div "Screen Print" at bounding box center [400, 134] width 34 height 10
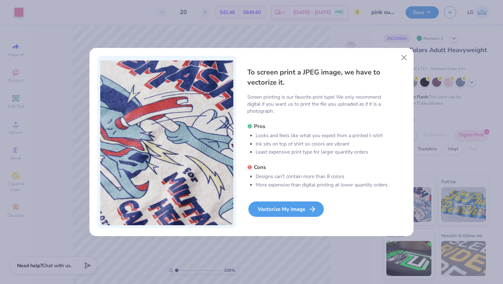
click at [299, 207] on div "Vectorize My Image" at bounding box center [285, 208] width 75 height 15
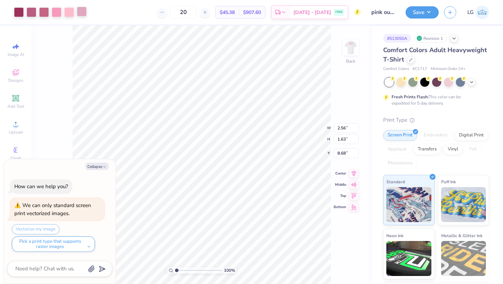
click at [80, 9] on div at bounding box center [82, 12] width 10 height 10
type textarea "x"
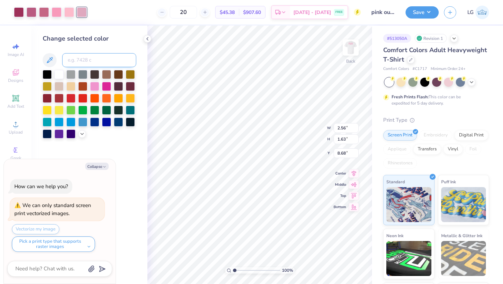
click at [85, 58] on input at bounding box center [99, 60] width 74 height 14
type input "182"
type textarea "x"
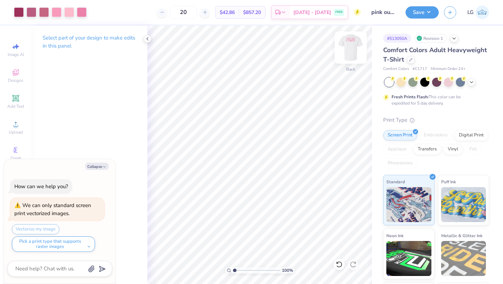
click at [358, 40] on img at bounding box center [351, 48] width 28 height 28
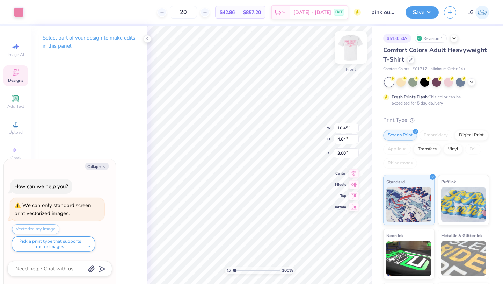
click at [353, 48] on img at bounding box center [351, 48] width 28 height 28
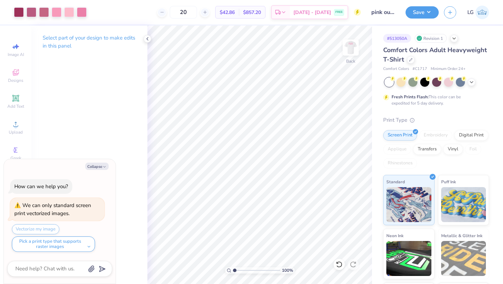
type textarea "x"
